Goal: Task Accomplishment & Management: Manage account settings

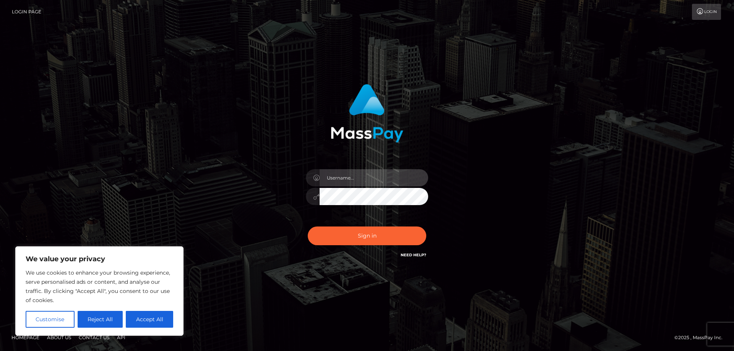
click at [338, 177] on input "text" at bounding box center [373, 177] width 109 height 17
paste input "APteam.medley"
type input "APteam.medley"
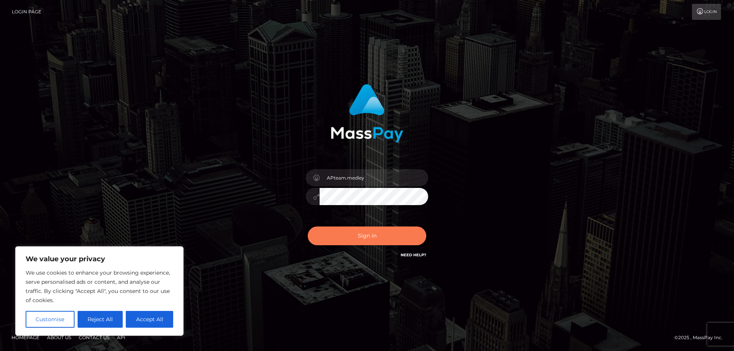
click at [342, 235] on button "Sign in" at bounding box center [367, 236] width 118 height 19
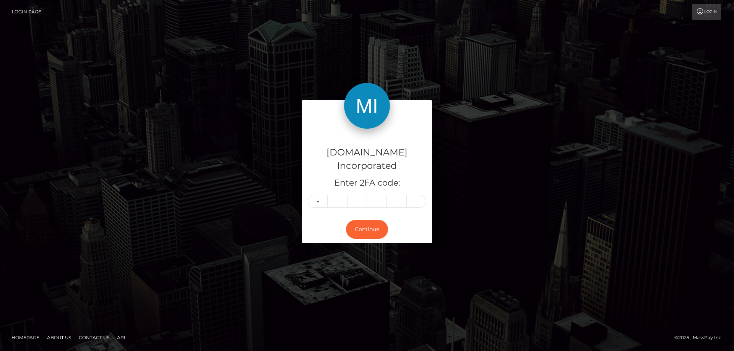
type input "9"
type input "8"
type input "3"
type input "7"
type input "3"
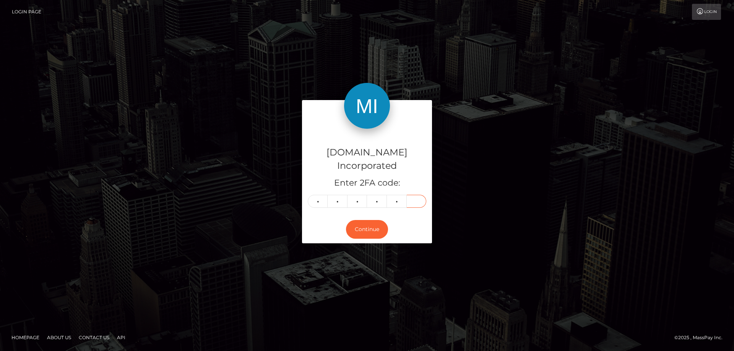
type input "6"
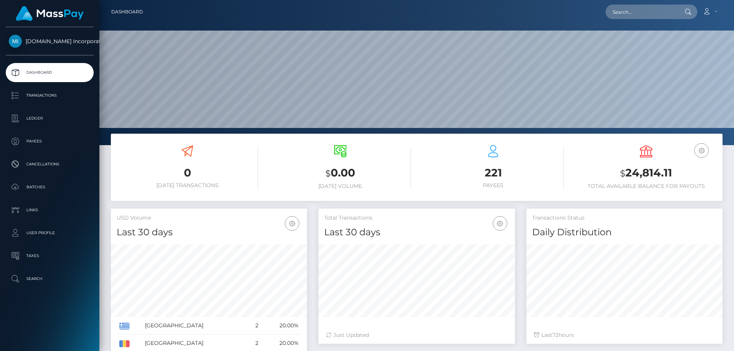
scroll to position [136, 196]
click at [45, 97] on p "Transactions" at bounding box center [50, 95] width 82 height 11
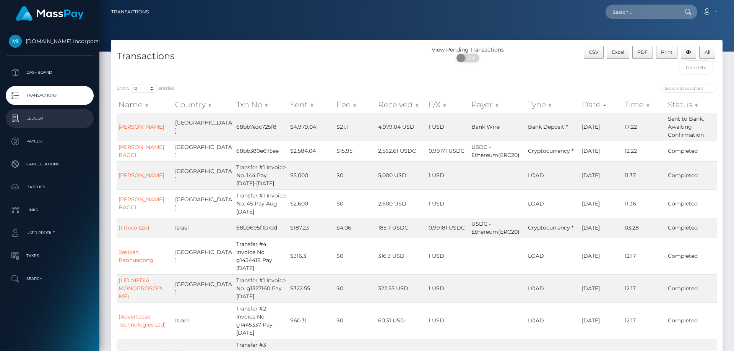
click at [38, 115] on p "Ledger" at bounding box center [50, 118] width 82 height 11
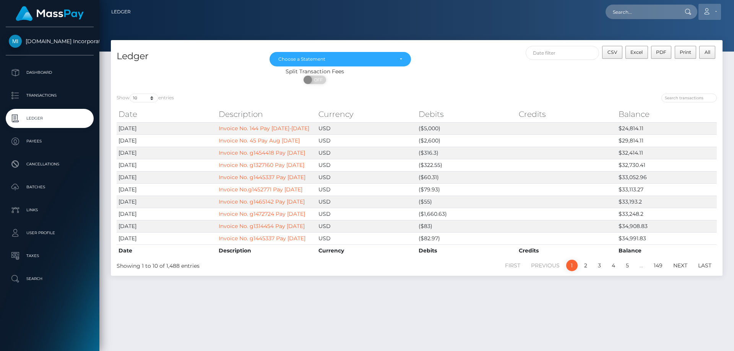
click at [714, 11] on link "Account" at bounding box center [709, 12] width 23 height 16
click at [688, 46] on link "Logout" at bounding box center [691, 49] width 61 height 14
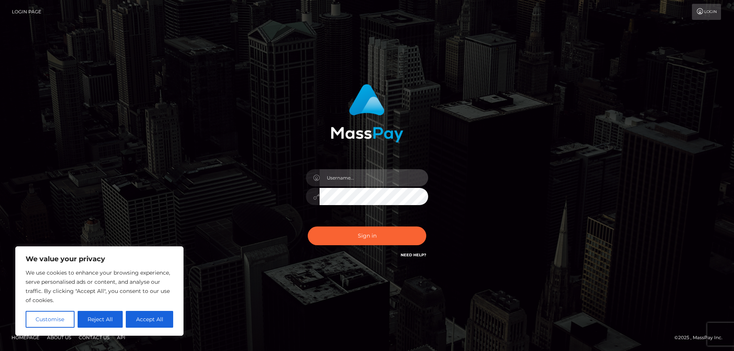
click at [331, 177] on input "text" at bounding box center [373, 177] width 109 height 17
paste input "ap.wight"
type input "ap.wight"
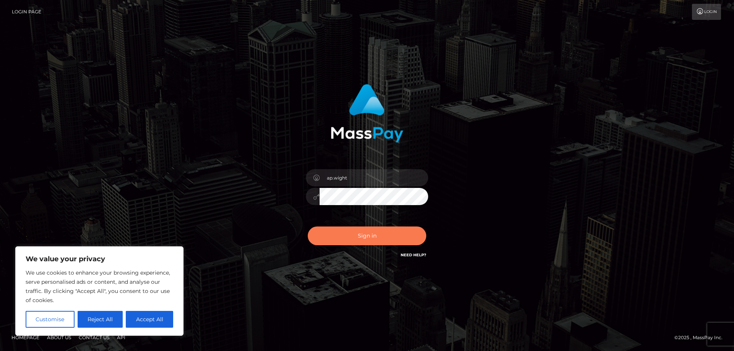
click at [353, 235] on button "Sign in" at bounding box center [367, 236] width 118 height 19
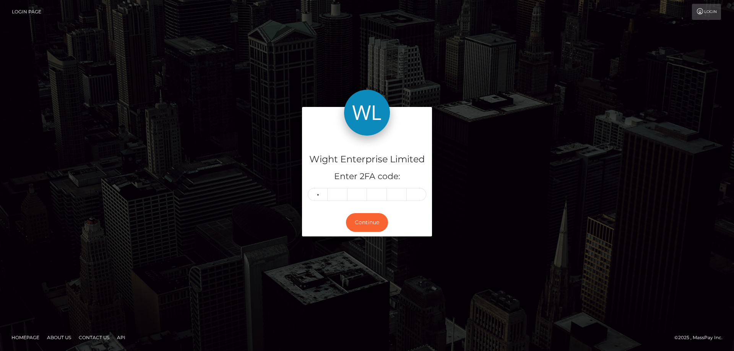
type input "2"
type input "1"
type input "8"
type input "9"
type input "7"
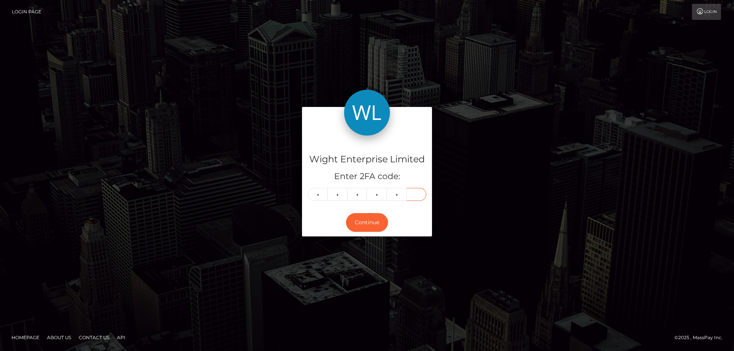
type input "7"
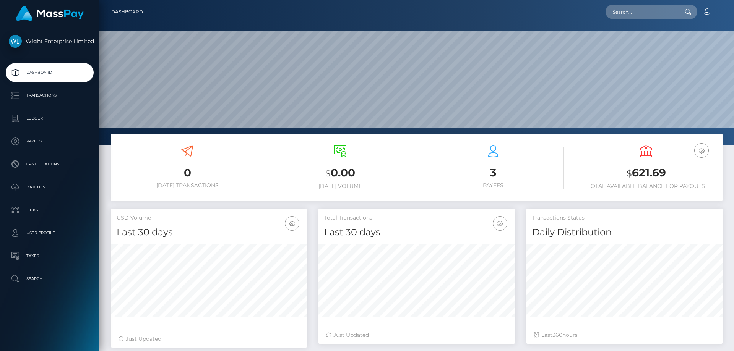
scroll to position [136, 196]
click at [41, 118] on p "Ledger" at bounding box center [50, 118] width 82 height 11
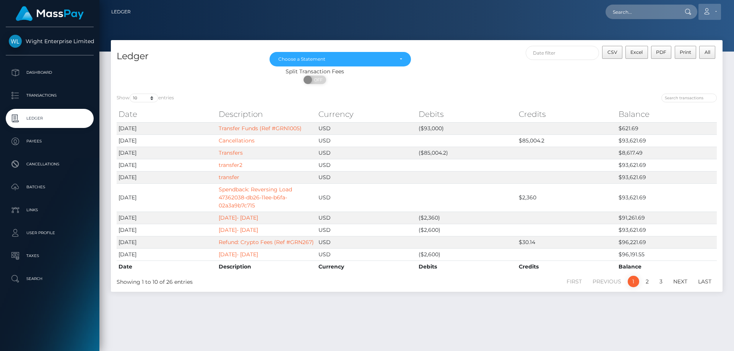
click at [708, 8] on icon at bounding box center [706, 11] width 8 height 6
click at [680, 49] on link "Logout" at bounding box center [691, 49] width 61 height 14
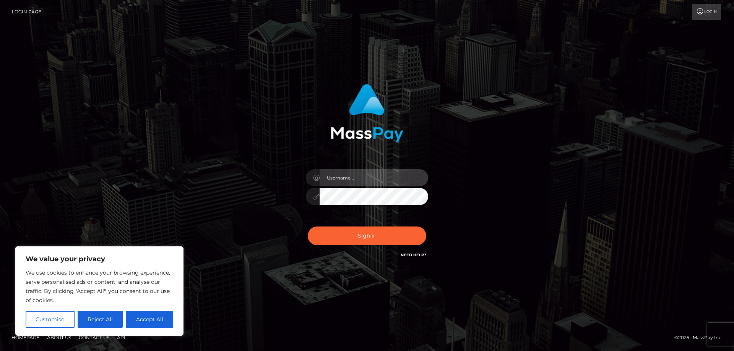
click at [333, 180] on input "text" at bounding box center [373, 177] width 109 height 17
paste input "ap.vent"
type input "ap.vent"
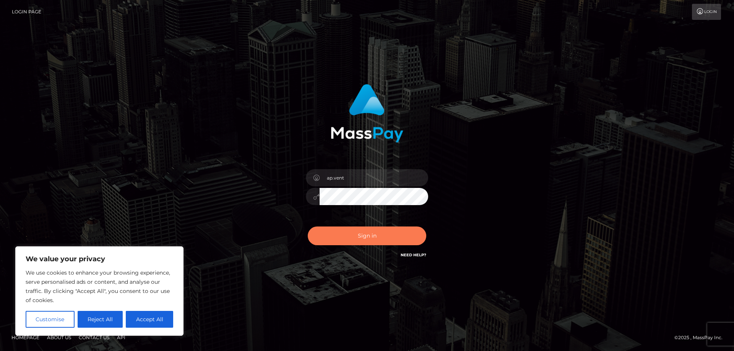
click at [334, 234] on button "Sign in" at bounding box center [367, 236] width 118 height 19
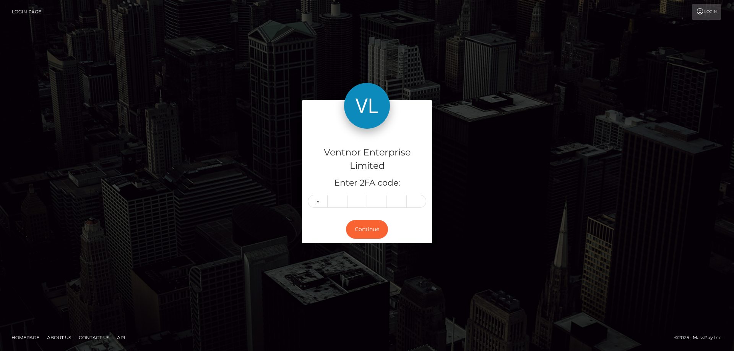
type input "8"
type input "4"
type input "9"
type input "6"
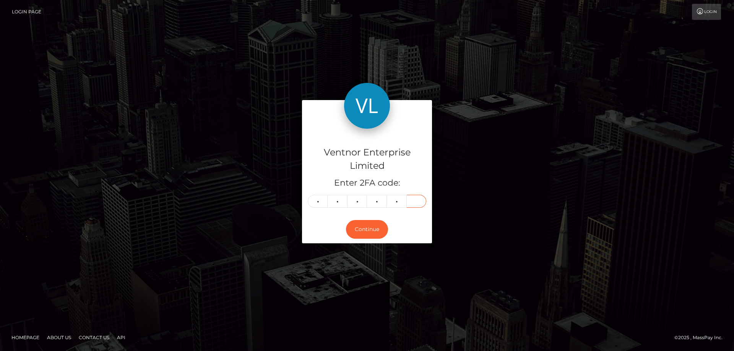
type input "8"
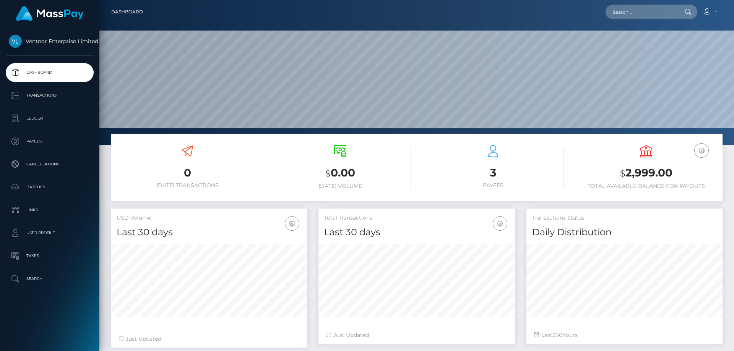
scroll to position [136, 196]
click at [32, 116] on p "Ledger" at bounding box center [50, 118] width 82 height 11
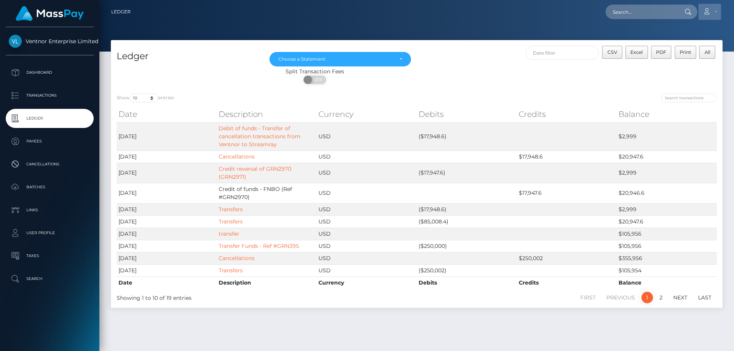
click at [714, 13] on link "Account" at bounding box center [709, 12] width 23 height 16
click at [684, 50] on link "Logout" at bounding box center [691, 49] width 61 height 14
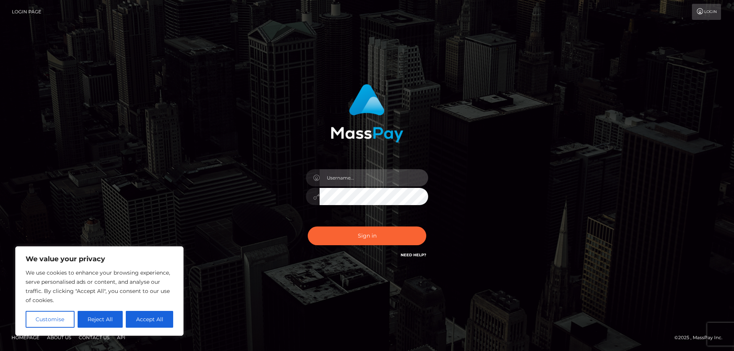
click at [347, 170] on input "text" at bounding box center [373, 177] width 109 height 17
paste input "ap.mb"
type input "ap.mb"
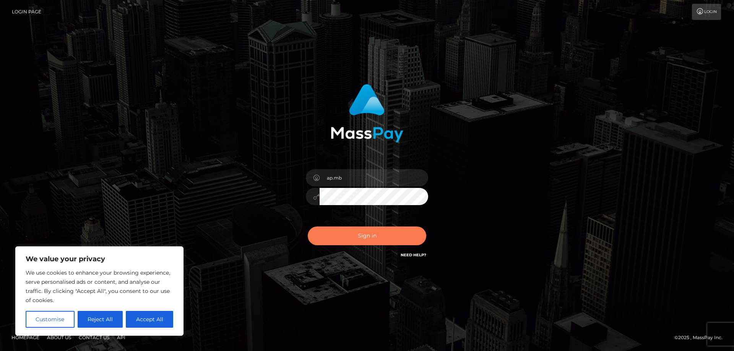
click at [352, 240] on button "Sign in" at bounding box center [367, 236] width 118 height 19
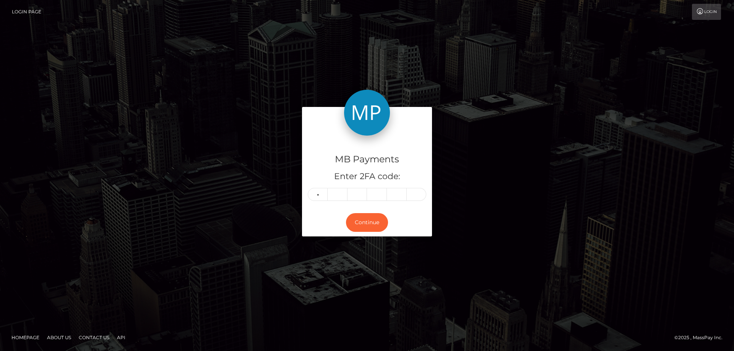
type input "2"
type input "3"
type input "2"
type input "7"
type input "4"
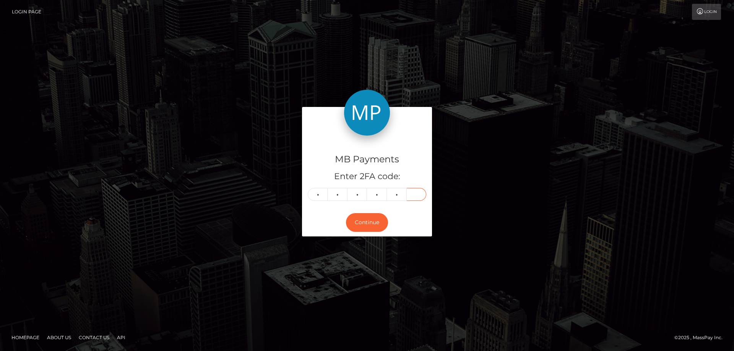
type input "3"
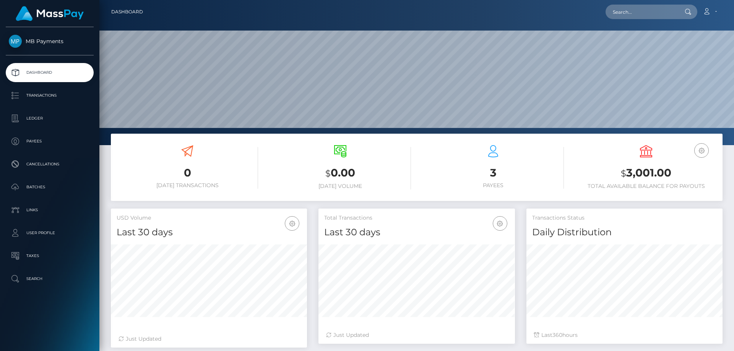
scroll to position [136, 196]
click at [716, 10] on link "Account" at bounding box center [709, 12] width 23 height 16
click at [676, 49] on link "Logout" at bounding box center [691, 49] width 61 height 14
